Goal: Task Accomplishment & Management: Use online tool/utility

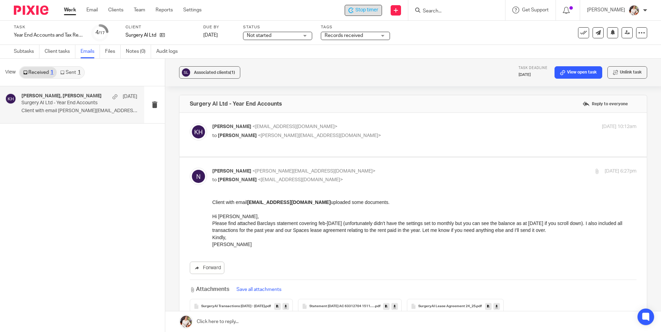
click at [367, 10] on span "Stop timer" at bounding box center [366, 10] width 23 height 7
click at [71, 11] on link "Work" at bounding box center [70, 10] width 12 height 7
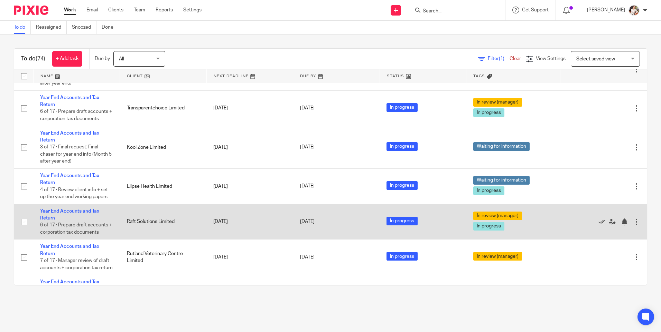
scroll to position [380, 0]
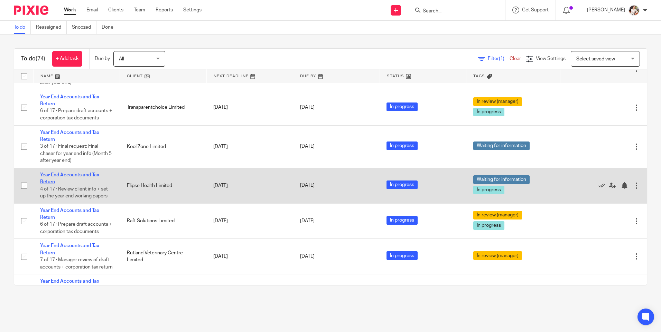
click at [85, 176] on link "Year End Accounts and Tax Return" at bounding box center [69, 179] width 59 height 12
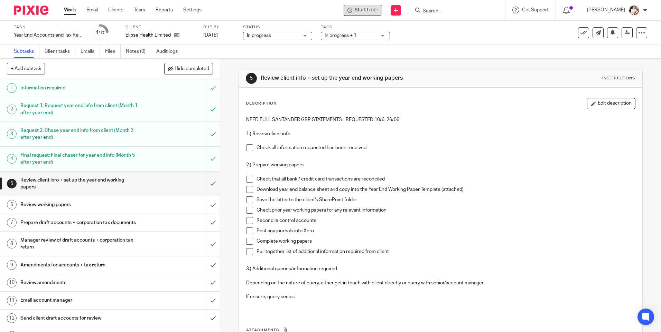
click at [359, 9] on span "Start timer" at bounding box center [367, 10] width 24 height 7
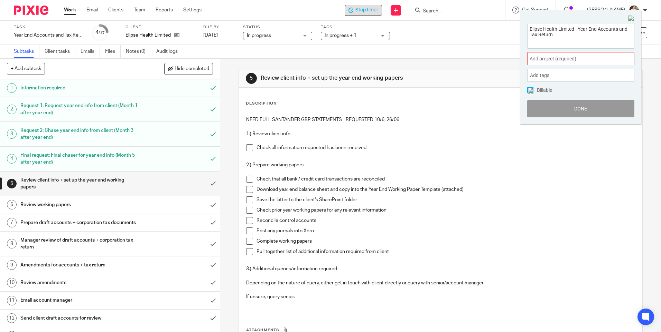
click at [538, 60] on span "Add project (required) :" at bounding box center [572, 58] width 87 height 7
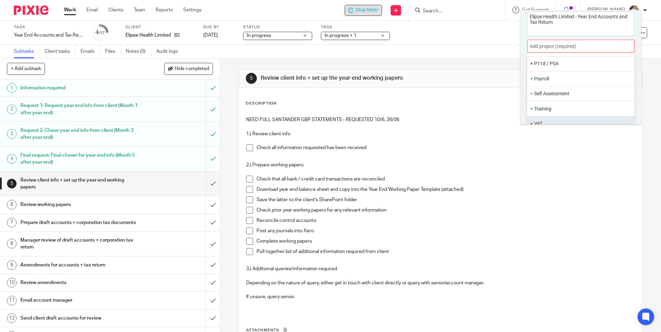
scroll to position [34, 0]
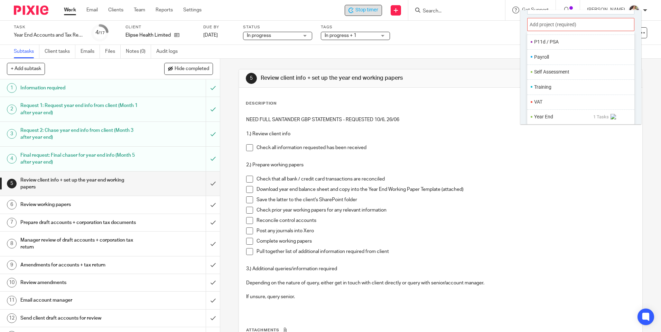
click at [545, 116] on li "Year End" at bounding box center [563, 116] width 59 height 7
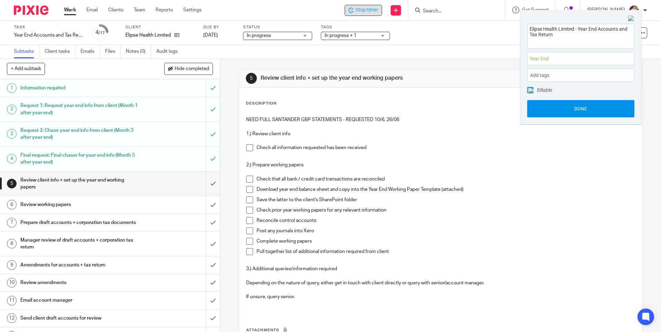
scroll to position [0, 0]
click at [551, 110] on button "Done" at bounding box center [580, 108] width 107 height 17
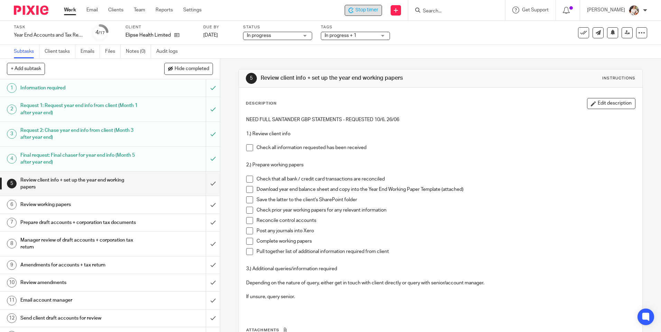
click at [367, 10] on span "Stop timer" at bounding box center [366, 10] width 23 height 7
click at [65, 11] on link "Work" at bounding box center [70, 10] width 12 height 7
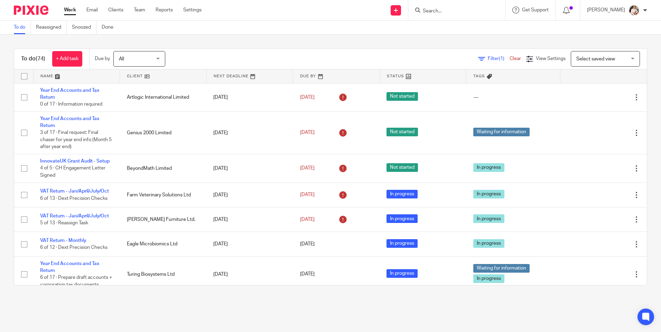
drag, startPoint x: 71, startPoint y: 145, endPoint x: 230, endPoint y: 301, distance: 222.1
click at [230, 303] on main "To do Reassigned Snoozed Done To do (74) + Add task Due by All All Today Tomorr…" at bounding box center [330, 166] width 661 height 332
